Goal: Transaction & Acquisition: Purchase product/service

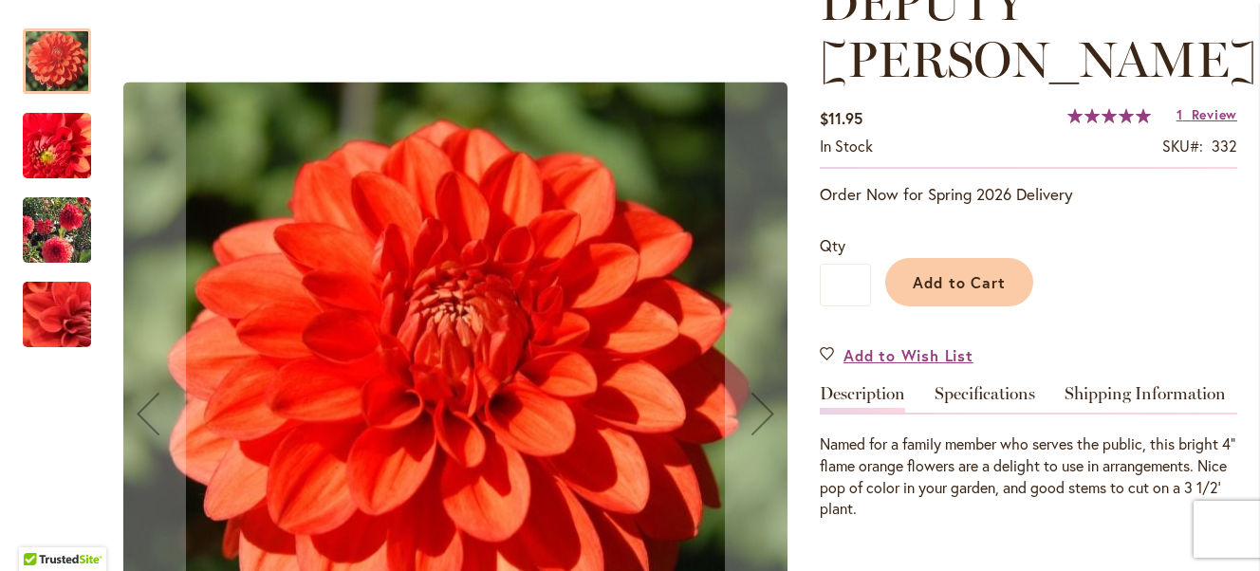
scroll to position [304, 0]
click at [52, 241] on img "DEPUTY BOB" at bounding box center [57, 230] width 137 height 108
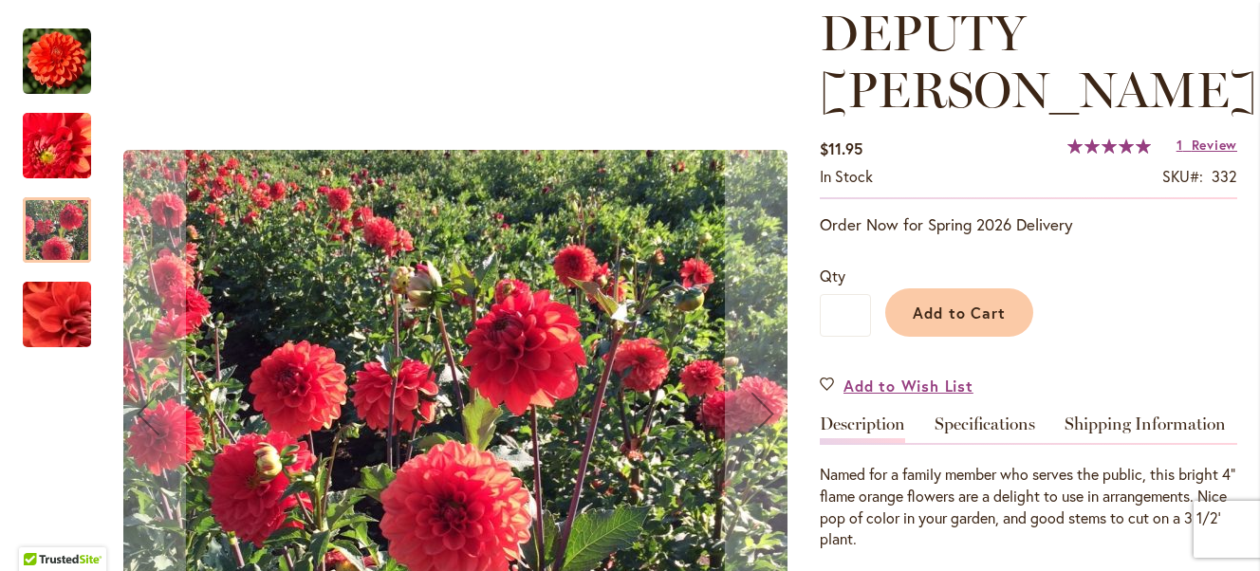
scroll to position [259, 0]
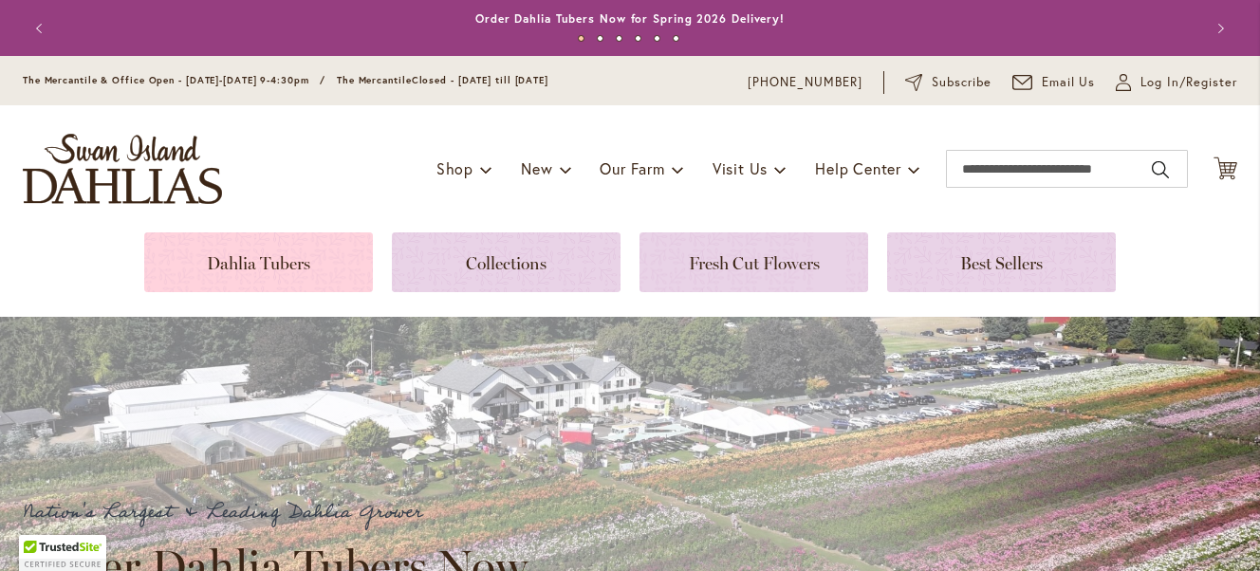
click at [231, 244] on link at bounding box center [258, 262] width 229 height 60
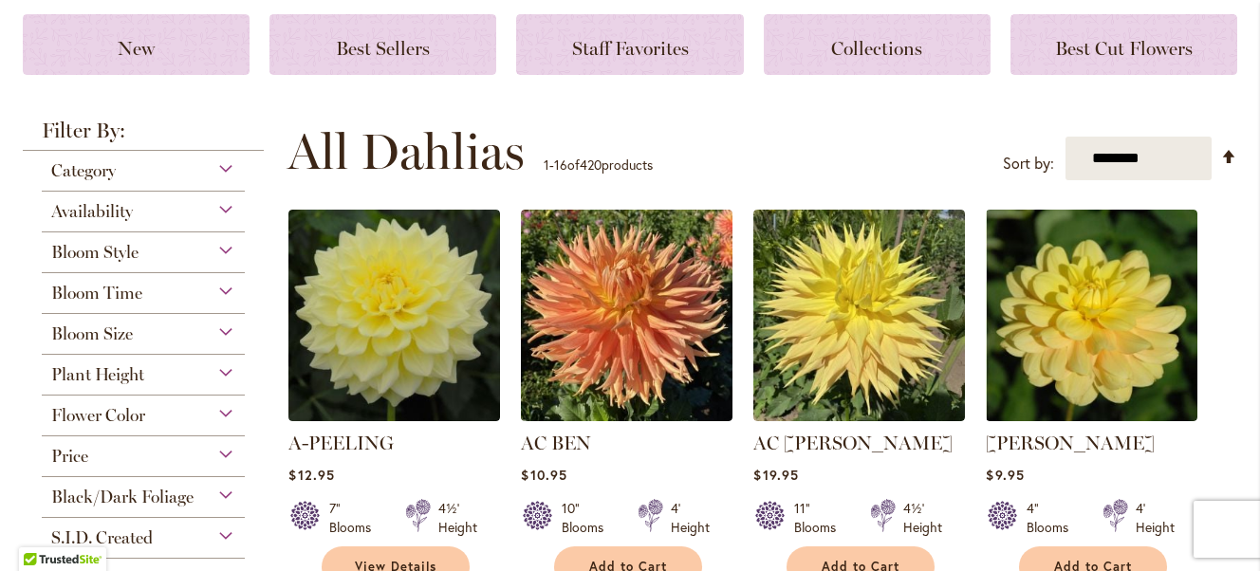
scroll to position [271, 0]
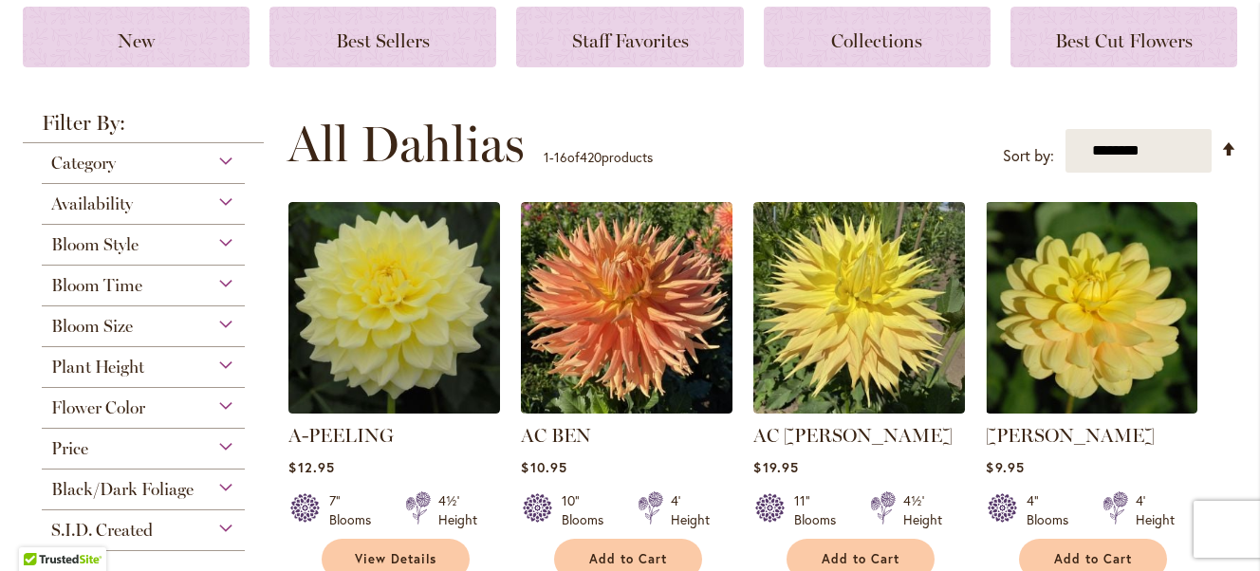
click at [80, 197] on span "Availability" at bounding box center [92, 203] width 82 height 21
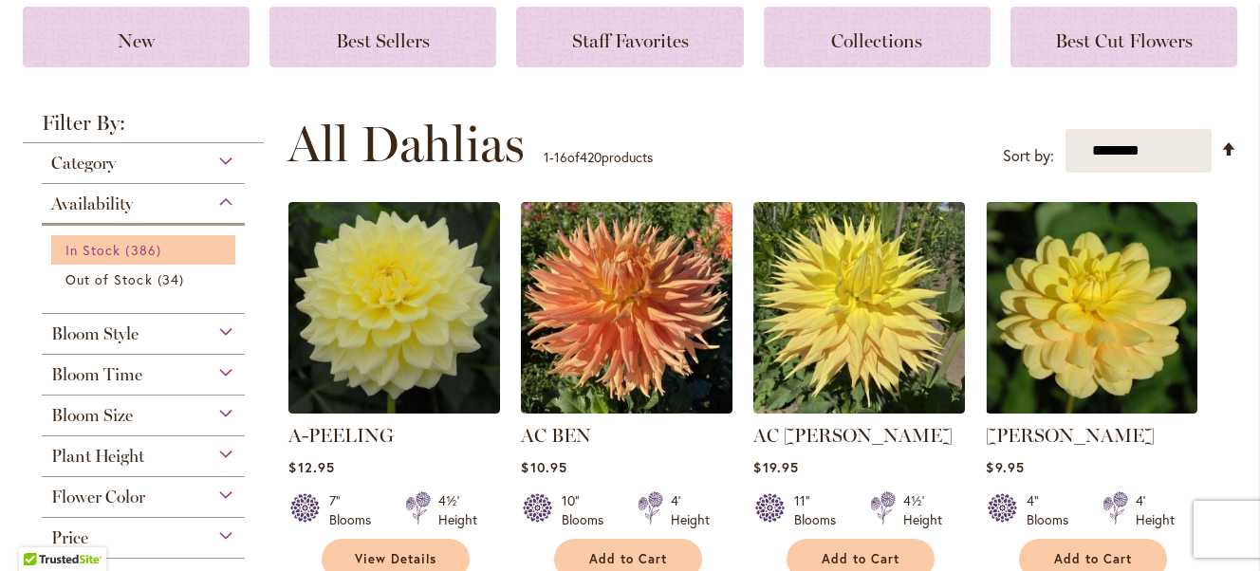
click at [83, 247] on span "In Stock" at bounding box center [92, 250] width 55 height 18
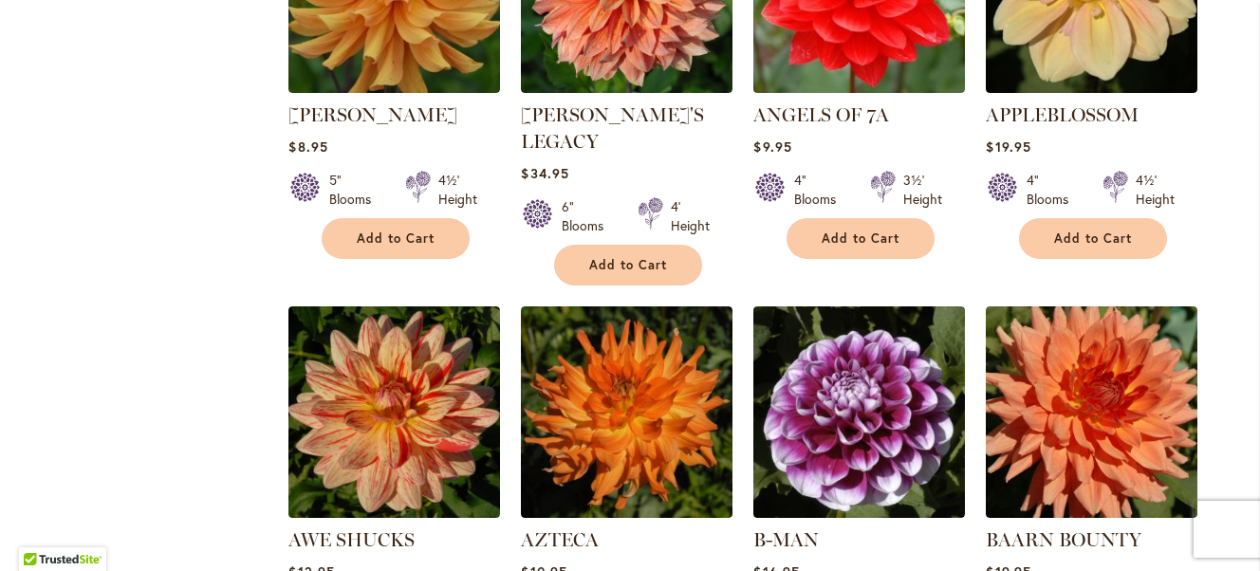
scroll to position [1351, 0]
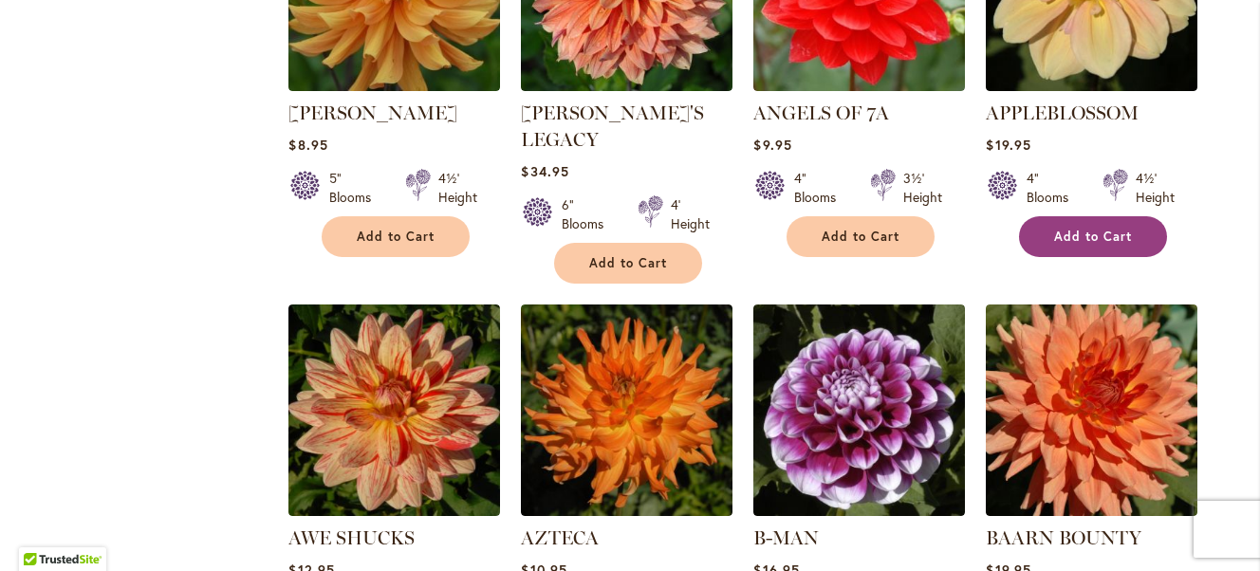
click at [1063, 239] on span "Add to Cart" at bounding box center [1093, 237] width 78 height 16
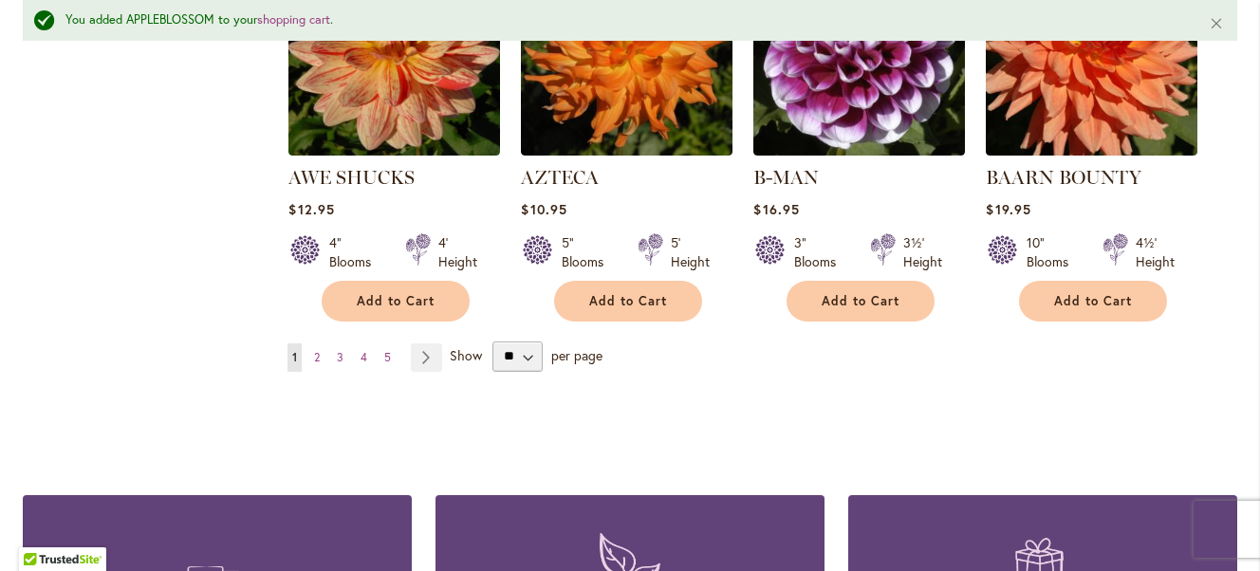
scroll to position [1760, 0]
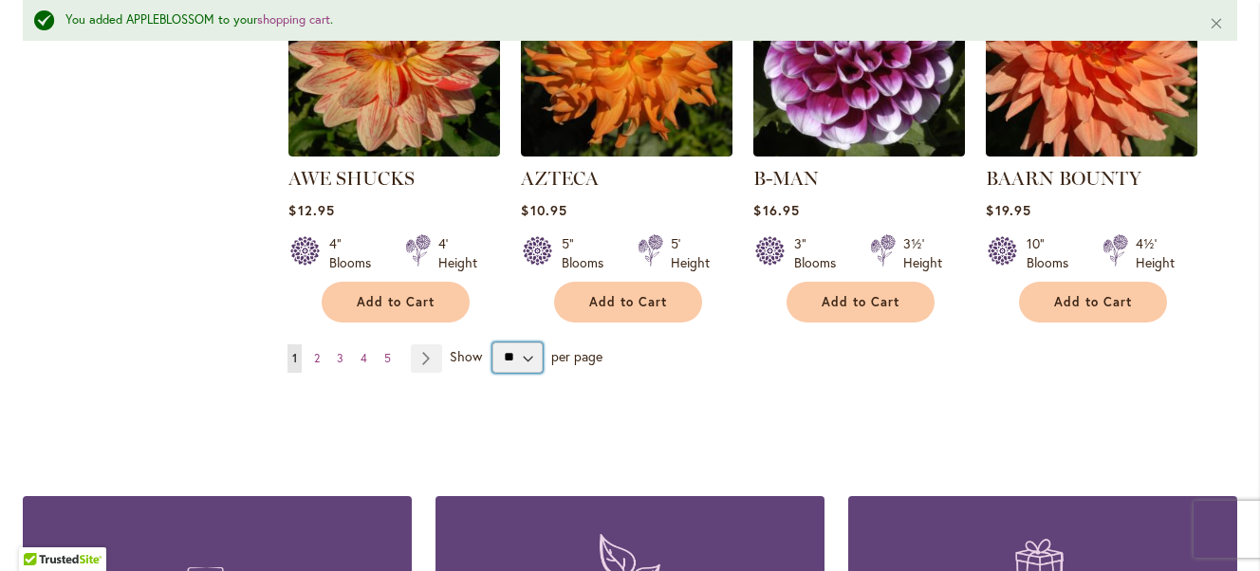
click at [513, 342] on select "** ** ** **" at bounding box center [516, 357] width 49 height 30
select select "**"
click at [492, 342] on select "** ** ** **" at bounding box center [516, 357] width 49 height 30
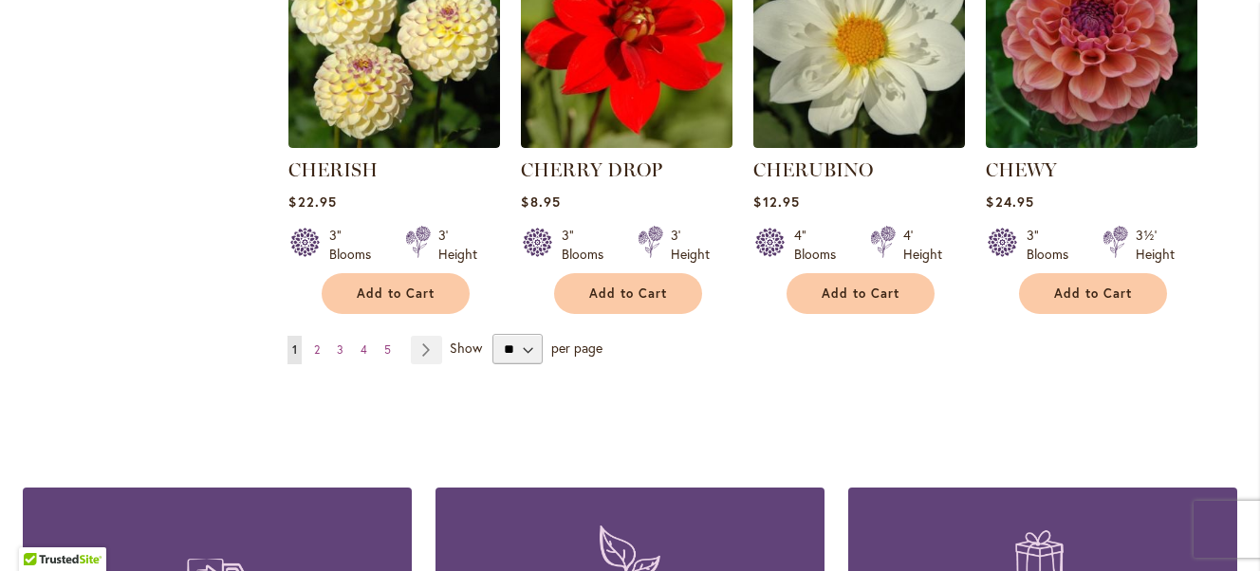
scroll to position [6555, 0]
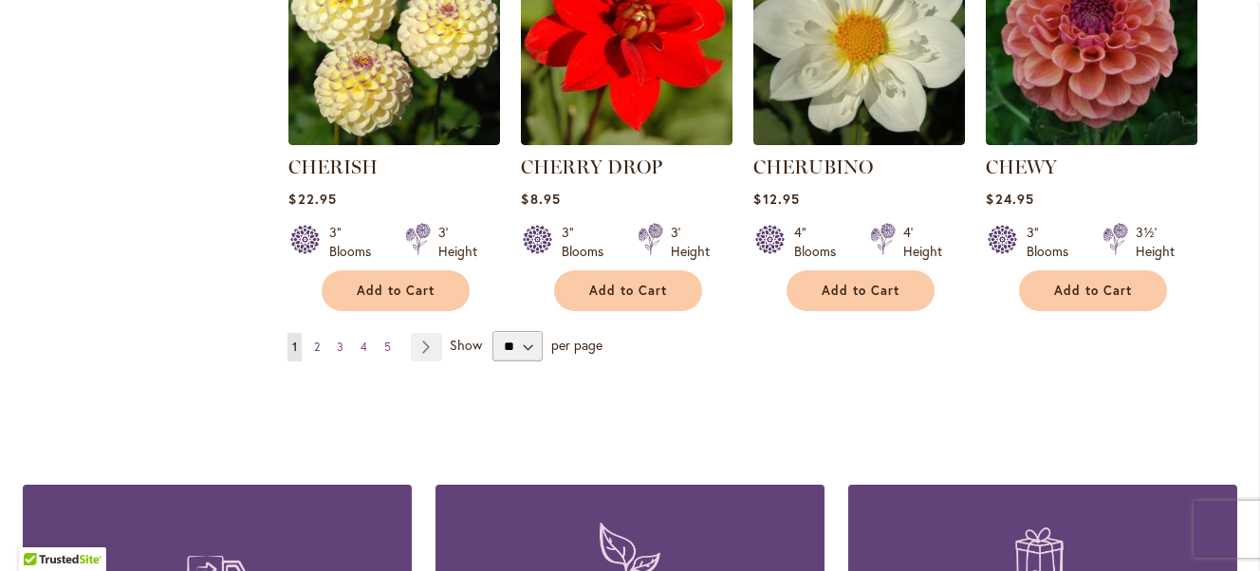
click at [314, 340] on span "2" at bounding box center [317, 347] width 6 height 14
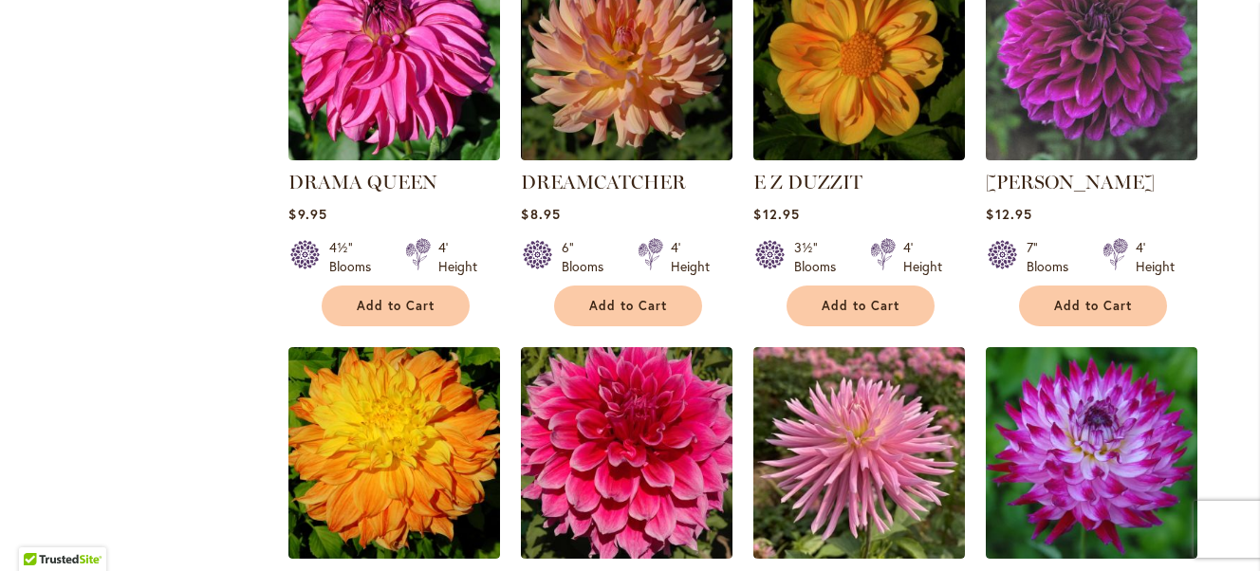
scroll to position [3817, 0]
